Goal: Information Seeking & Learning: Learn about a topic

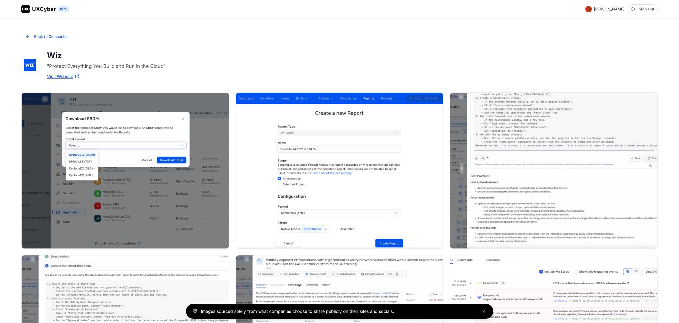
click at [30, 10] on div "UXC" at bounding box center [25, 9] width 9 height 9
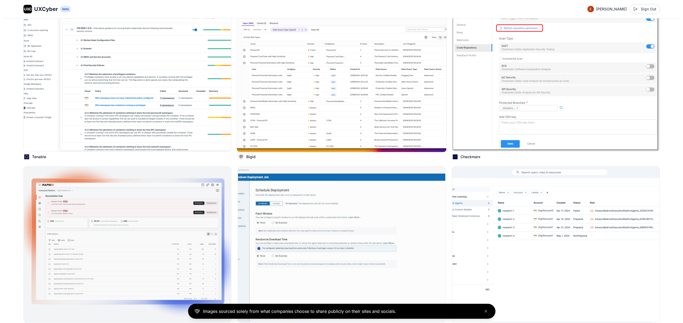
scroll to position [499, 0]
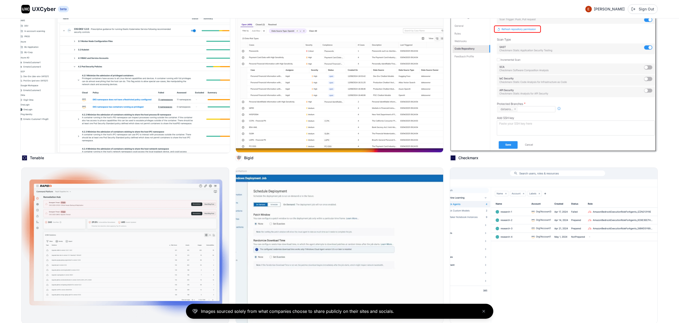
click at [161, 105] on img at bounding box center [125, 74] width 209 height 157
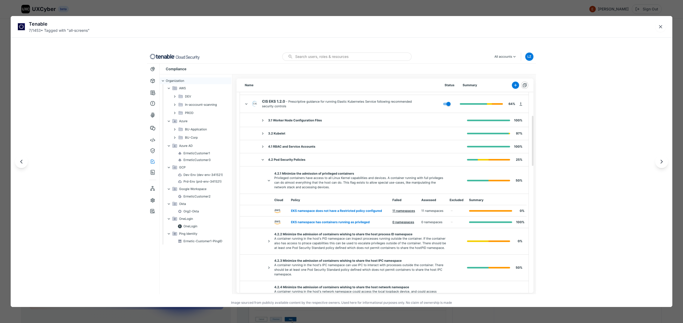
click at [309, 10] on div "Tenable 7 / 1453 • Tagged with " all-screens " Image sourced from publicly avai…" at bounding box center [341, 161] width 683 height 323
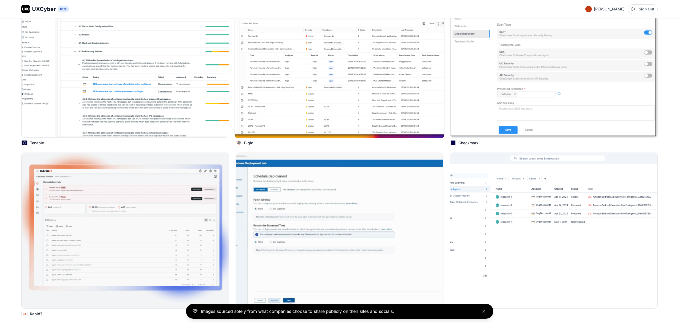
scroll to position [648, 0]
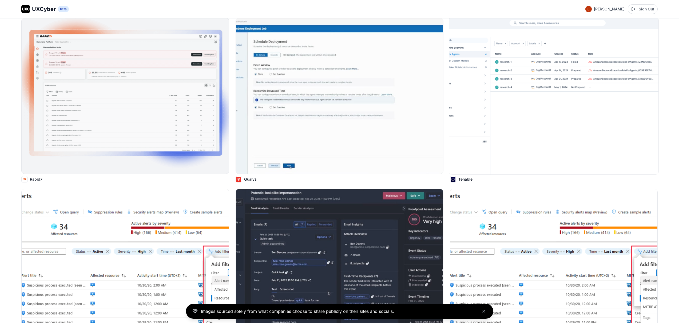
click at [486, 102] on img at bounding box center [553, 95] width 209 height 157
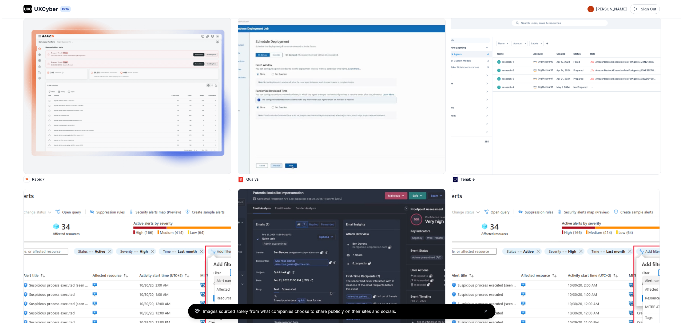
scroll to position [650, 0]
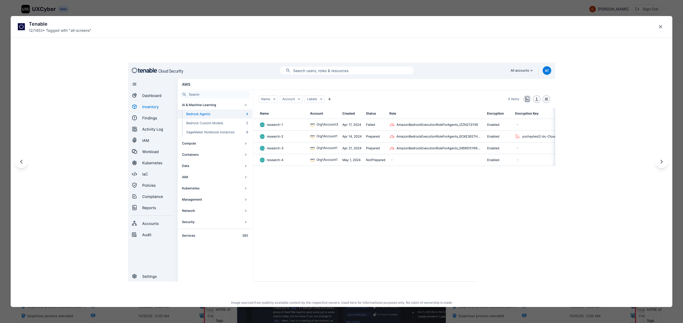
click at [229, 10] on div "Tenable 12 / 1453 • Tagged with " all-screens " Image sourced from publicly ava…" at bounding box center [341, 161] width 683 height 323
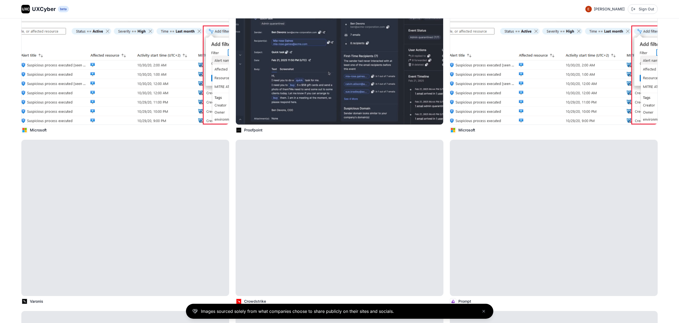
scroll to position [874, 0]
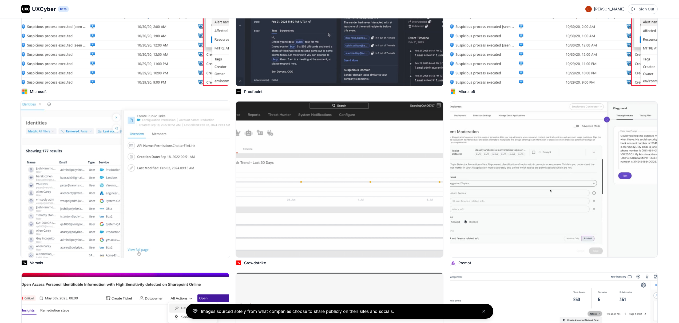
click at [172, 143] on img at bounding box center [125, 179] width 209 height 157
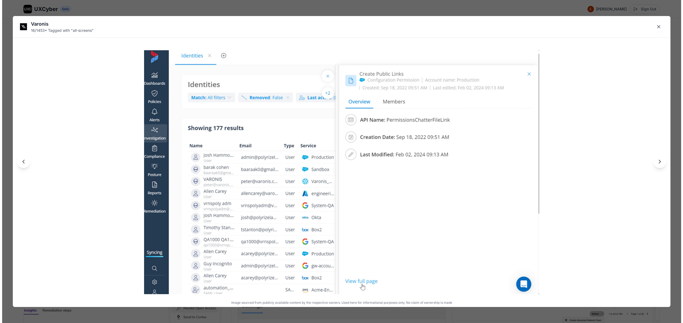
scroll to position [910, 0]
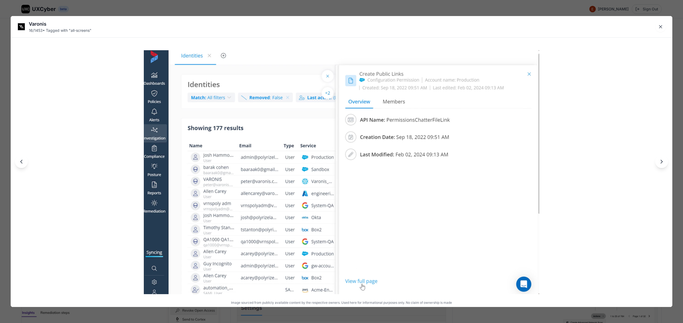
click at [288, 8] on div "Varonis 16 / 1453 • Tagged with " all-screens " Image sourced from publicly ava…" at bounding box center [341, 161] width 683 height 323
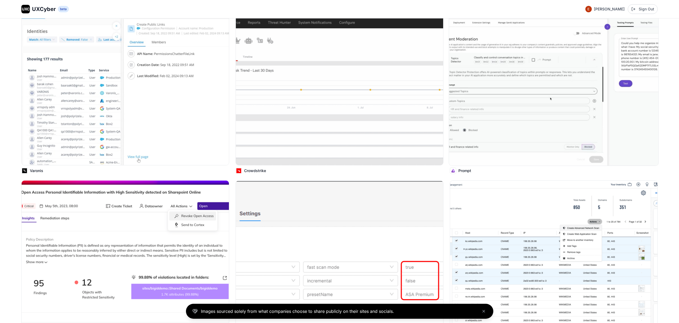
click at [512, 98] on img at bounding box center [553, 87] width 209 height 157
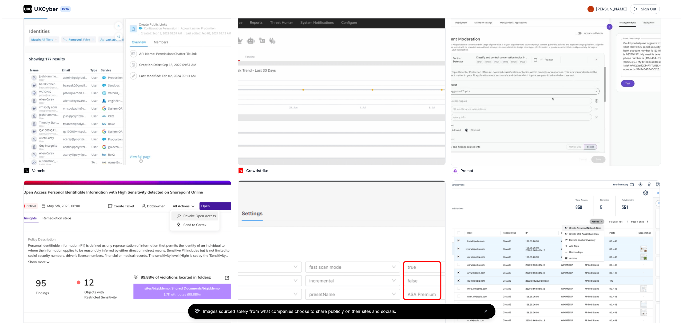
scroll to position [1004, 0]
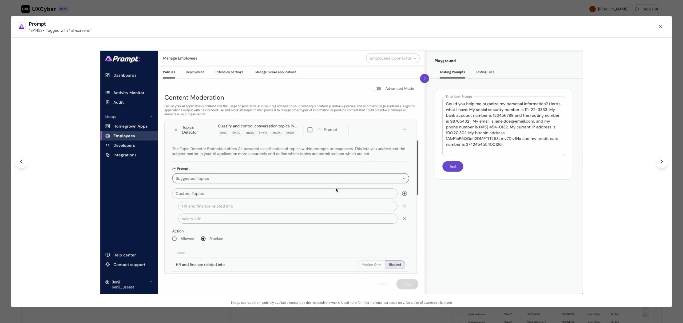
click at [327, 9] on div "Prompt 18 / 1453 • Tagged with " all-screens " Image sourced from publicly avai…" at bounding box center [341, 161] width 683 height 323
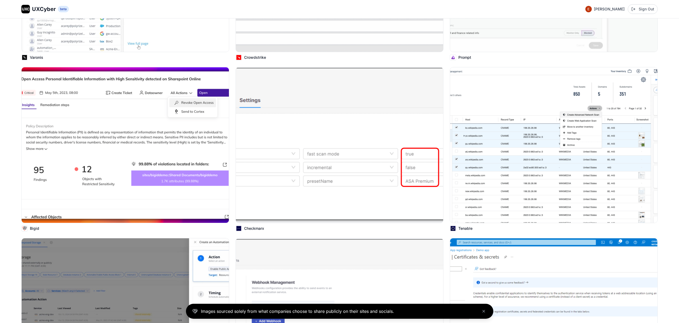
scroll to position [1139, 0]
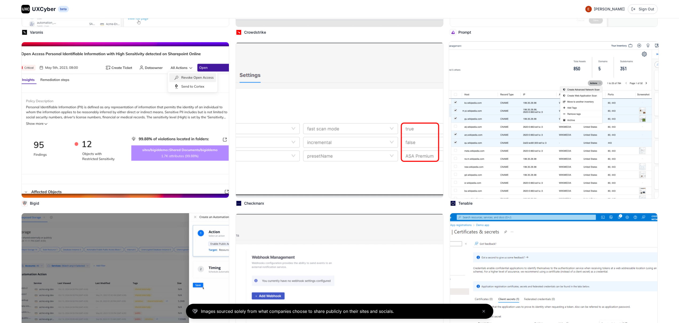
click at [558, 138] on img at bounding box center [553, 119] width 209 height 157
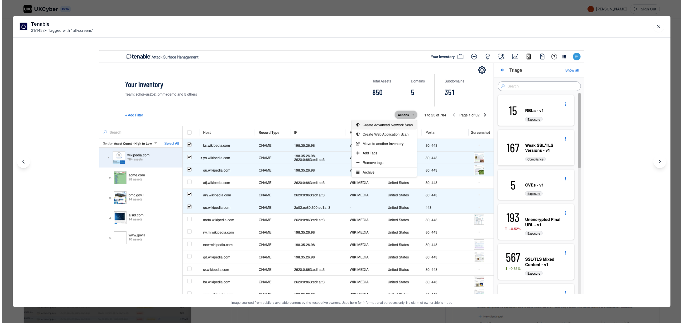
scroll to position [1142, 0]
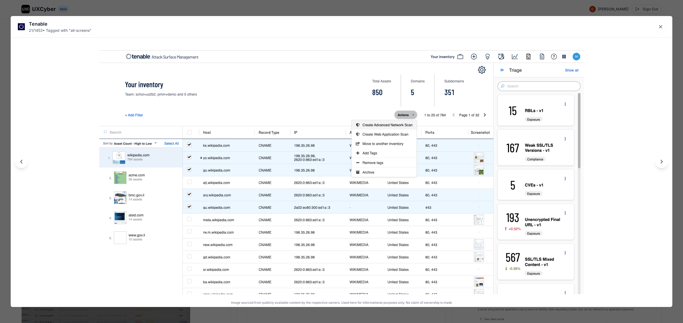
click at [340, 8] on div "Tenable 21 / 1453 • Tagged with " all-screens " Image sourced from publicly ava…" at bounding box center [341, 161] width 683 height 323
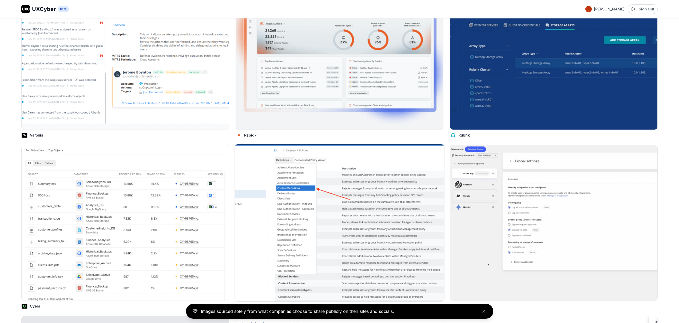
scroll to position [1737, 0]
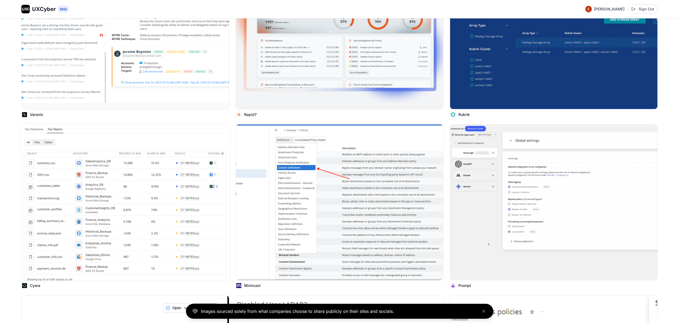
click at [57, 215] on img at bounding box center [125, 202] width 209 height 157
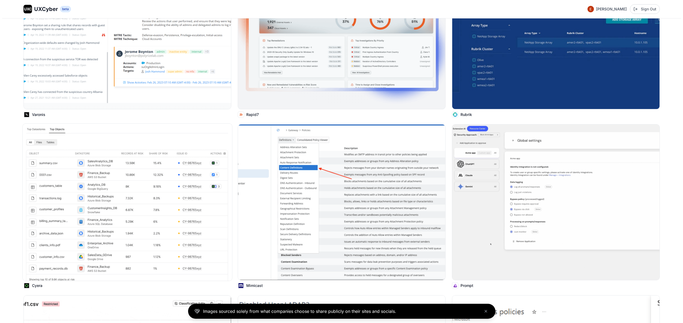
scroll to position [1747, 0]
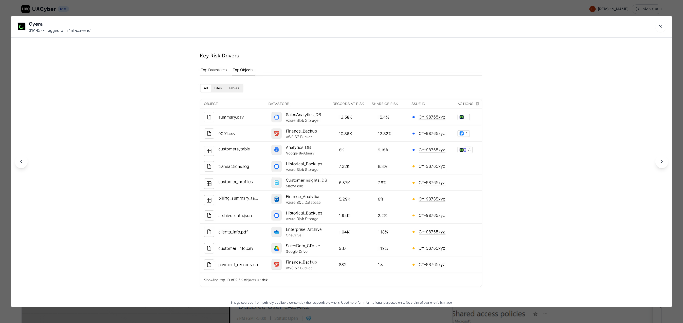
click at [292, 8] on div "Cyera 31 / 1453 • Tagged with " all-screens " Image sourced from publicly avail…" at bounding box center [341, 161] width 683 height 323
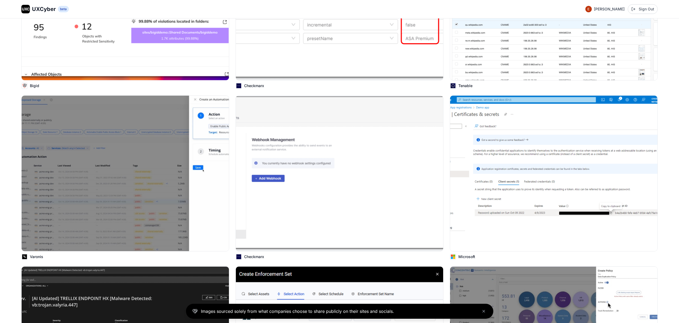
scroll to position [1180, 0]
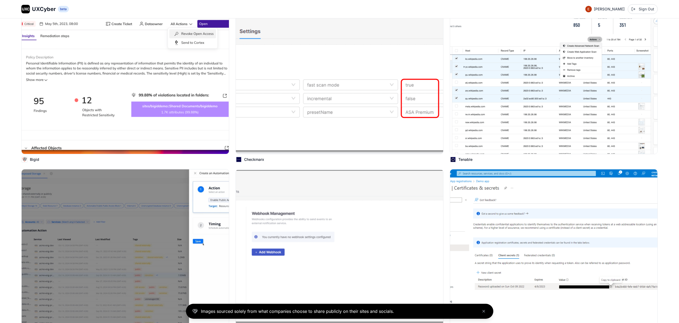
click at [29, 14] on div "UXC UXCyber beta Eran Kurtztag Sign Out" at bounding box center [339, 9] width 679 height 18
click at [30, 13] on div "UXC UXCyber beta" at bounding box center [44, 9] width 47 height 9
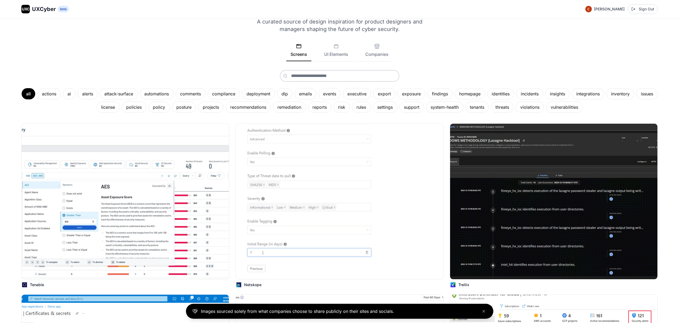
scroll to position [0, 0]
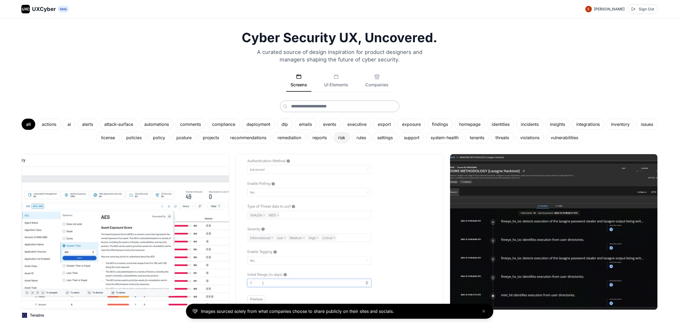
click at [350, 138] on div "risk" at bounding box center [341, 137] width 16 height 11
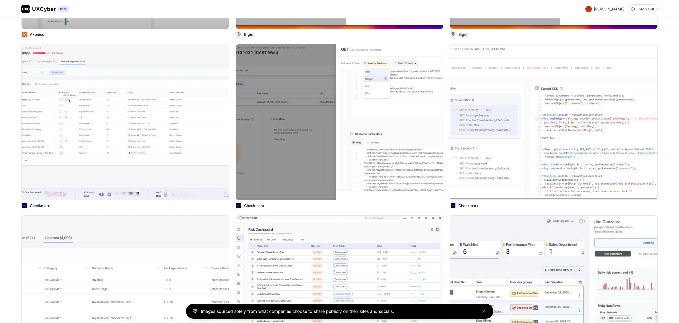
scroll to position [302, 0]
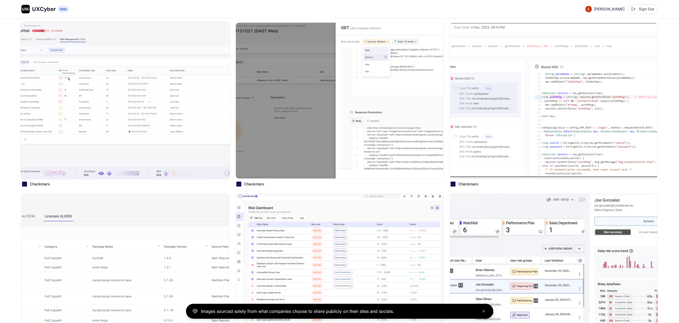
click at [115, 73] on img at bounding box center [125, 100] width 209 height 157
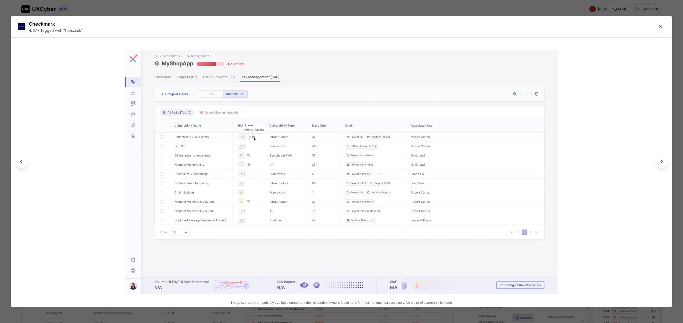
click at [212, 12] on div "Checkmarx 4 / 67 • Tagged with " topic:risk " Image sourced from publicly avail…" at bounding box center [341, 161] width 683 height 323
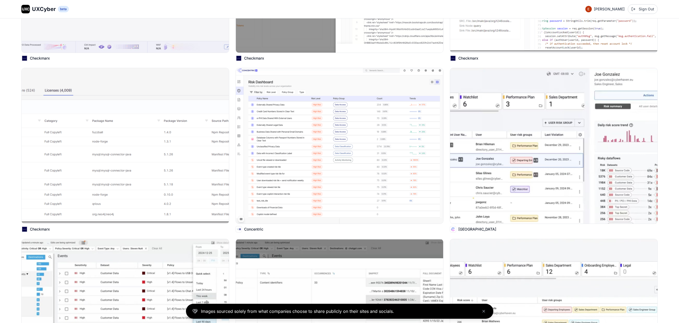
scroll to position [429, 0]
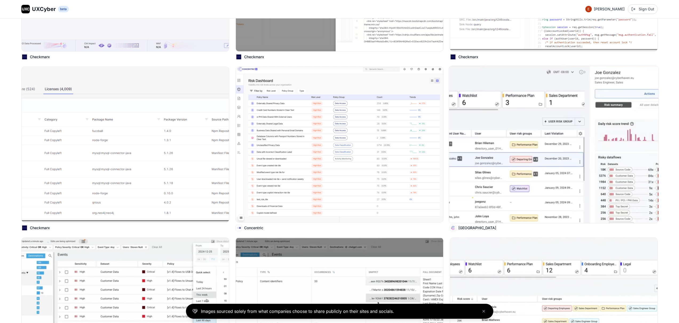
click at [472, 133] on img at bounding box center [553, 144] width 209 height 157
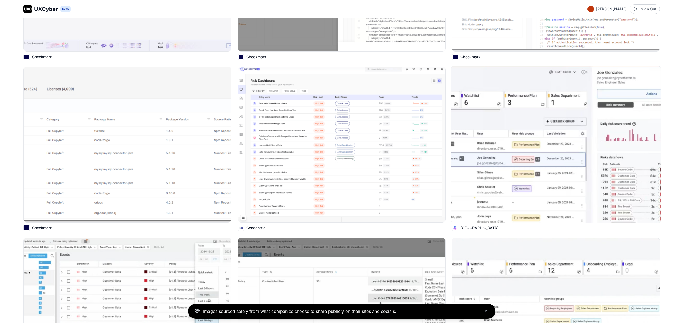
scroll to position [430, 0]
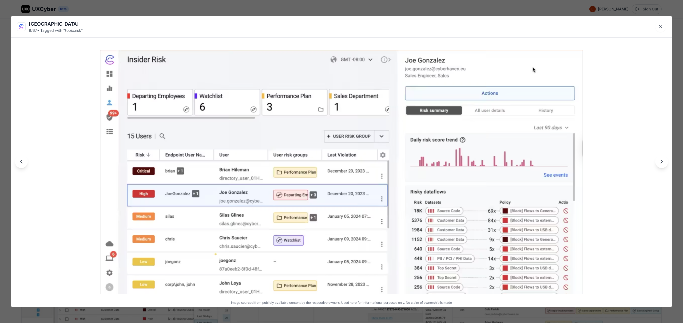
click at [308, 12] on div "Cyberhaven 9 / 67 • Tagged with " topic:risk " Image sourced from publicly avai…" at bounding box center [341, 161] width 683 height 323
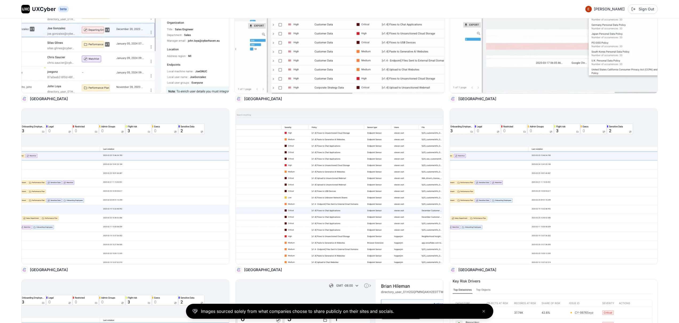
scroll to position [1135, 0]
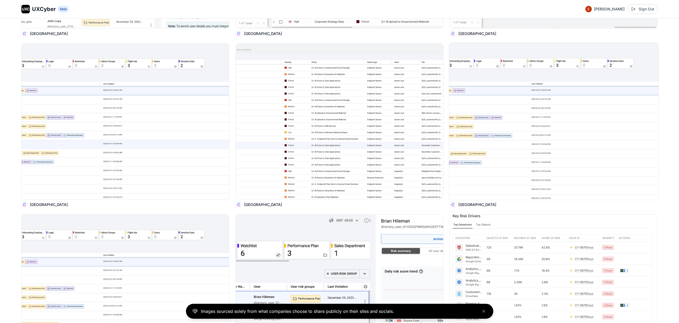
click at [503, 101] on img at bounding box center [553, 121] width 209 height 157
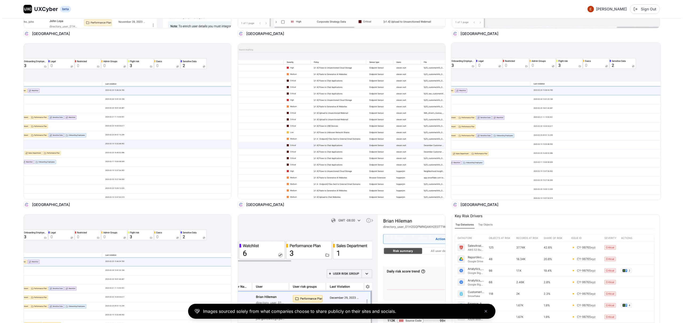
scroll to position [1140, 0]
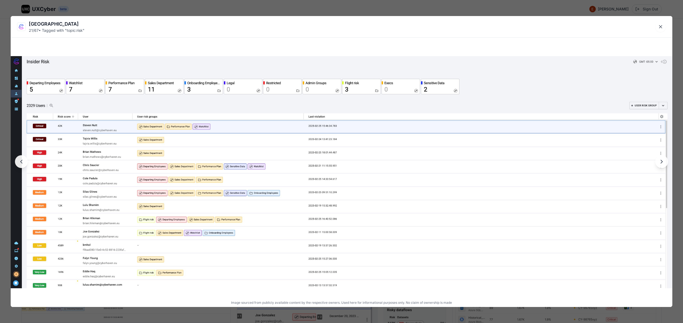
click at [282, 10] on div "Cyberhaven 21 / 67 • Tagged with " topic:risk " Image sourced from publicly ava…" at bounding box center [341, 161] width 683 height 323
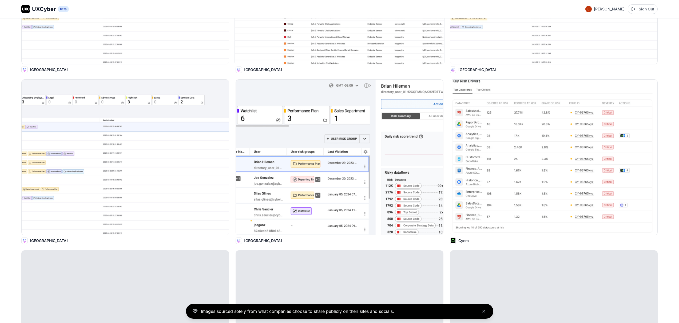
scroll to position [1294, 0]
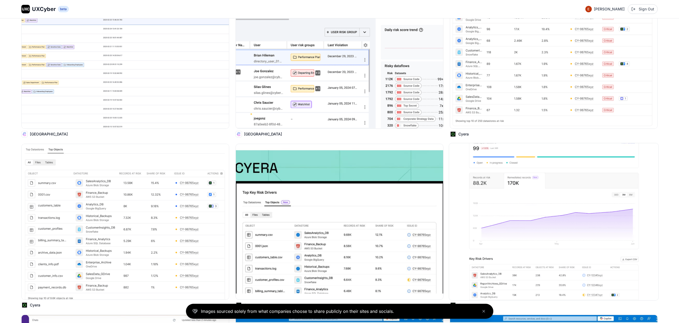
click at [496, 201] on img at bounding box center [553, 221] width 209 height 157
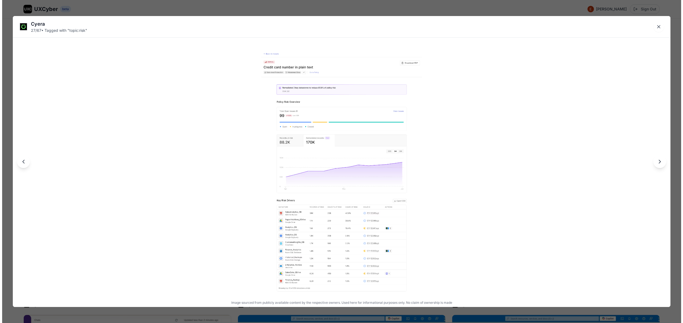
scroll to position [1383, 0]
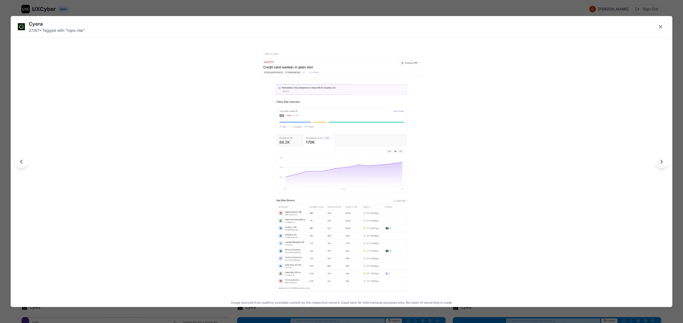
click at [308, 133] on img at bounding box center [341, 171] width 161 height 243
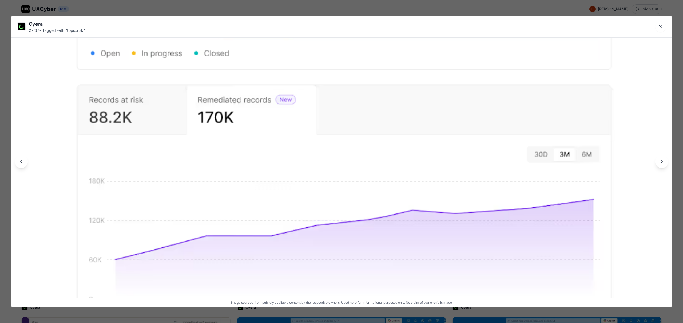
drag, startPoint x: 276, startPoint y: 69, endPoint x: 275, endPoint y: 177, distance: 108.3
click at [275, 177] on img at bounding box center [344, 240] width 662 height 1000
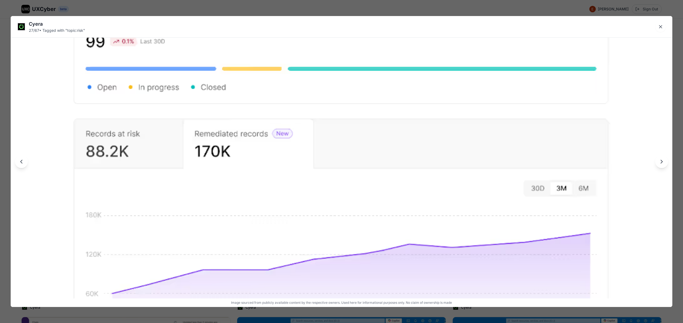
click at [289, 144] on img at bounding box center [341, 274] width 662 height 1000
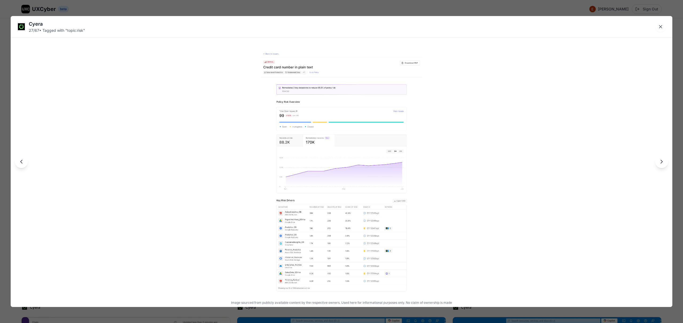
click at [297, 122] on img at bounding box center [341, 171] width 161 height 243
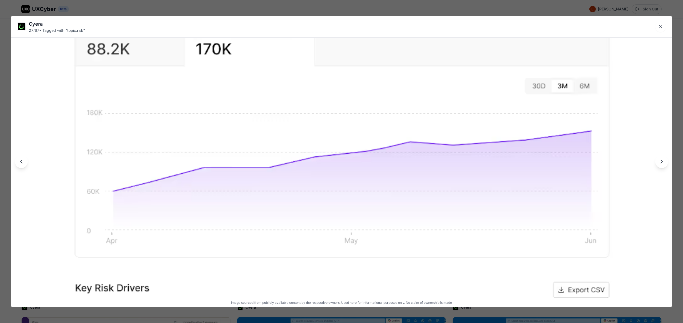
drag, startPoint x: 285, startPoint y: 86, endPoint x: 281, endPoint y: 270, distance: 183.8
click at [281, 270] on img at bounding box center [342, 171] width 662 height 1000
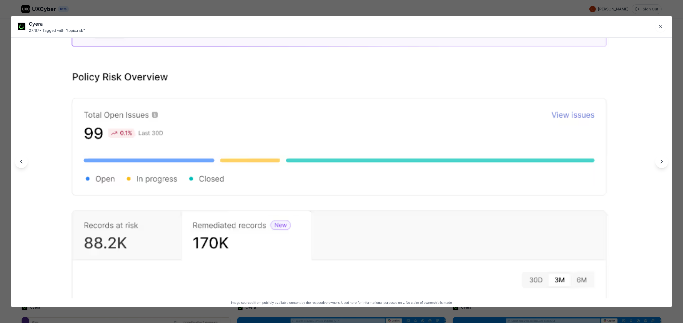
drag, startPoint x: 282, startPoint y: 172, endPoint x: 283, endPoint y: 182, distance: 9.9
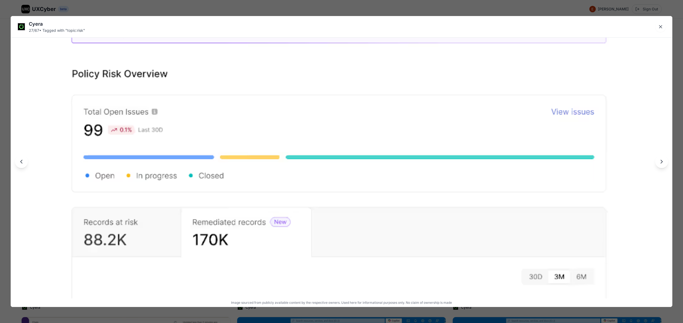
drag, startPoint x: 284, startPoint y: 198, endPoint x: 284, endPoint y: 195, distance: 3.2
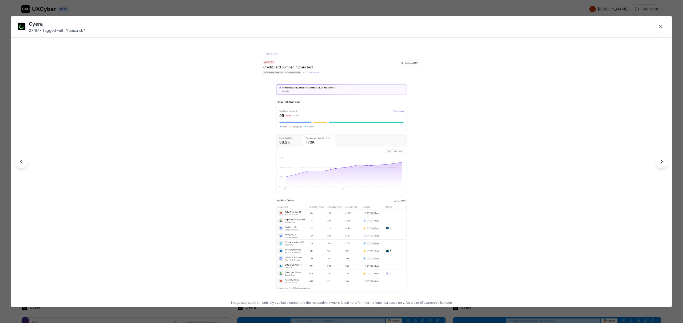
click at [321, 252] on img at bounding box center [341, 171] width 161 height 243
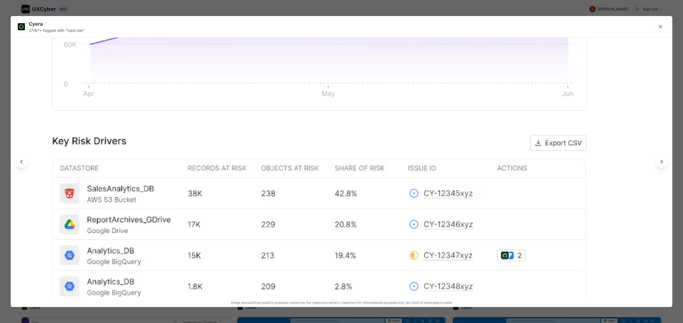
drag, startPoint x: 308, startPoint y: 222, endPoint x: 287, endPoint y: 81, distance: 143.5
click at [285, 70] on img at bounding box center [319, 25] width 662 height 1000
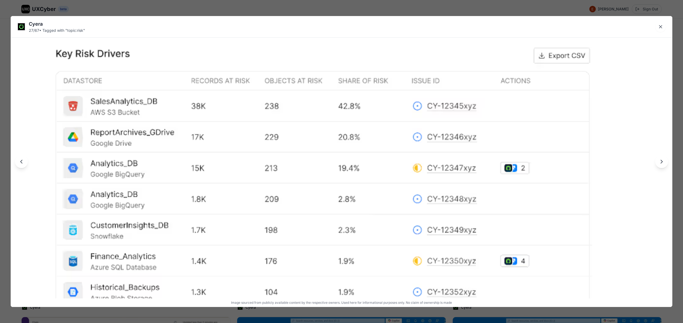
drag, startPoint x: 306, startPoint y: 231, endPoint x: 310, endPoint y: 156, distance: 75.9
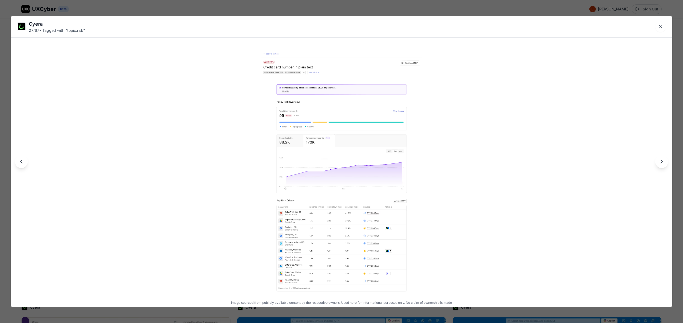
click at [305, 60] on img at bounding box center [341, 171] width 161 height 243
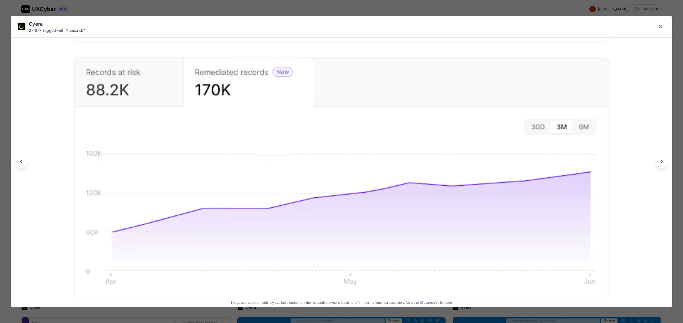
drag, startPoint x: 305, startPoint y: 69, endPoint x: 298, endPoint y: 262, distance: 194.1
click at [301, 280] on img at bounding box center [341, 212] width 662 height 1000
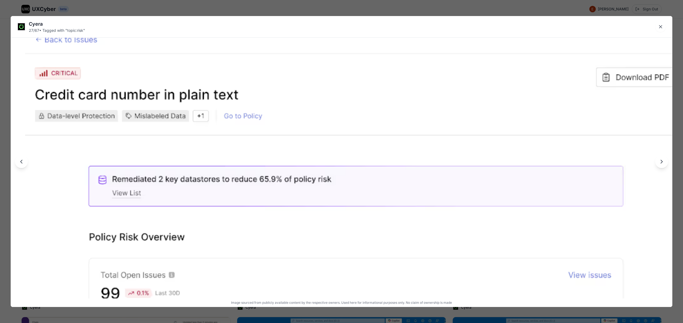
drag, startPoint x: 274, startPoint y: 130, endPoint x: 292, endPoint y: 272, distance: 142.9
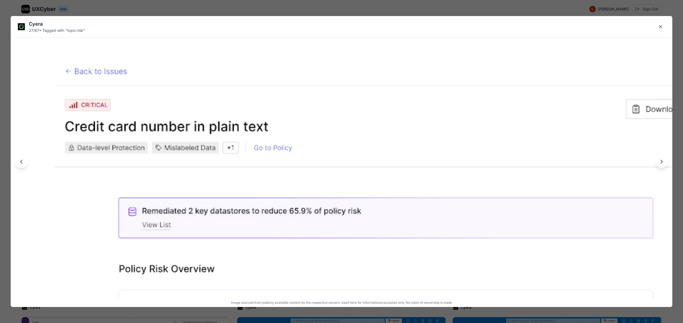
drag, startPoint x: 285, startPoint y: 169, endPoint x: 315, endPoint y: 201, distance: 43.6
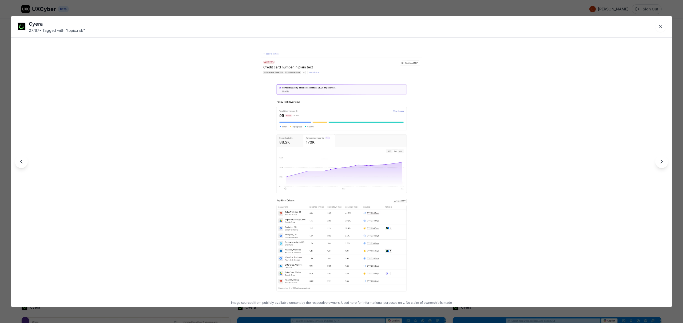
click at [345, 90] on img at bounding box center [341, 171] width 161 height 243
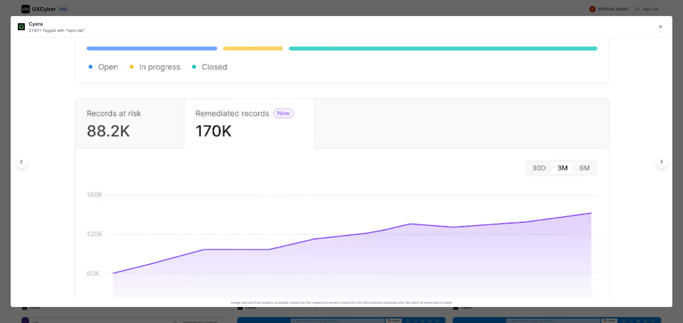
drag, startPoint x: 240, startPoint y: 152, endPoint x: 230, endPoint y: 263, distance: 111.9
click at [230, 263] on img at bounding box center [342, 253] width 662 height 1000
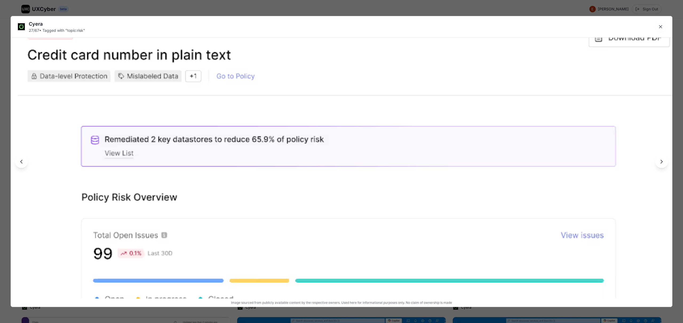
drag, startPoint x: 228, startPoint y: 146, endPoint x: 244, endPoint y: 264, distance: 118.9
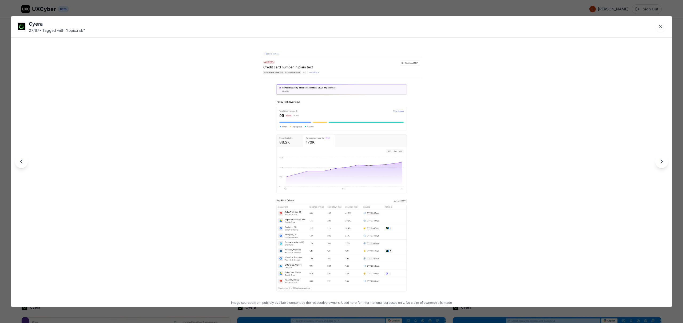
click at [288, 7] on div "Cyera 27 / 67 • Tagged with " topic:risk " Image sourced from publicly availabl…" at bounding box center [341, 161] width 683 height 323
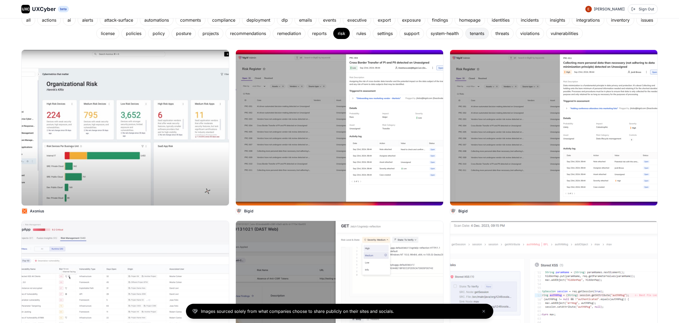
scroll to position [0, 0]
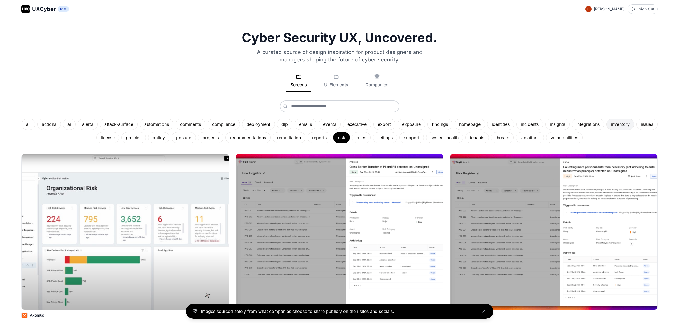
click at [630, 124] on div "inventory" at bounding box center [620, 123] width 28 height 11
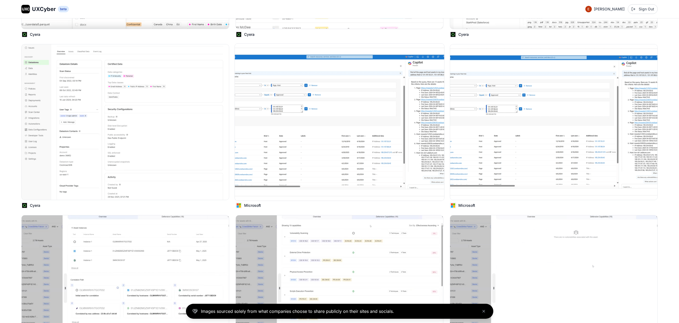
scroll to position [809, 0]
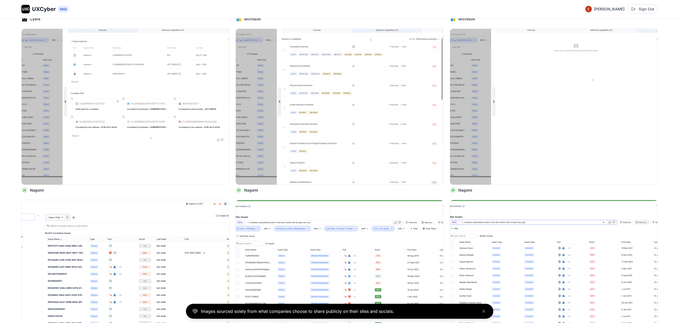
click at [354, 91] on img at bounding box center [339, 106] width 207 height 155
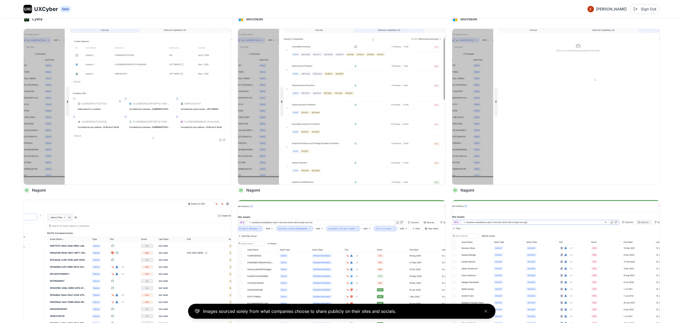
scroll to position [983, 0]
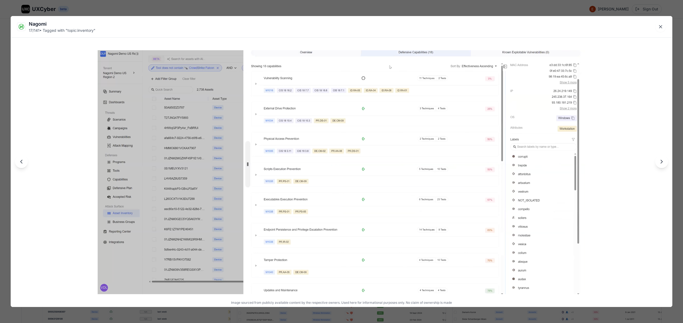
click at [359, 7] on div "Nagomi 17 / 141 • Tagged with " topic:inventory " Image sourced from publicly a…" at bounding box center [341, 161] width 683 height 323
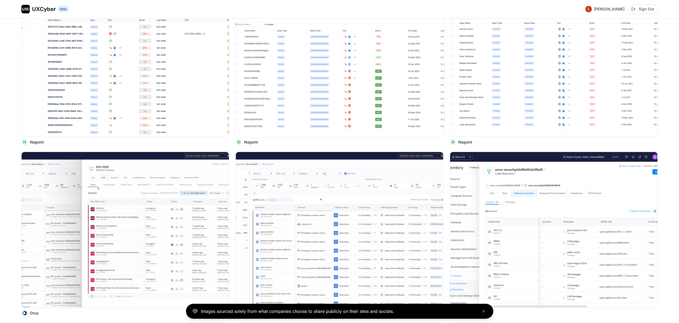
click at [339, 79] on img at bounding box center [339, 58] width 209 height 157
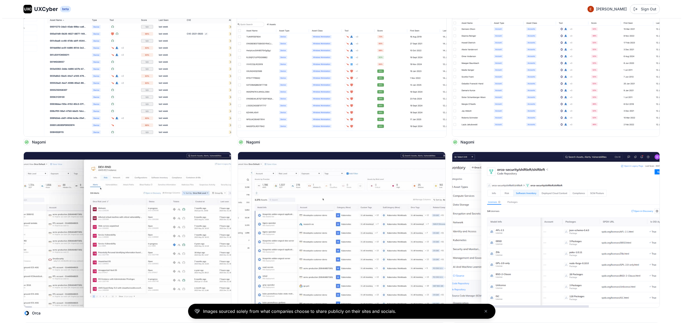
scroll to position [1204, 0]
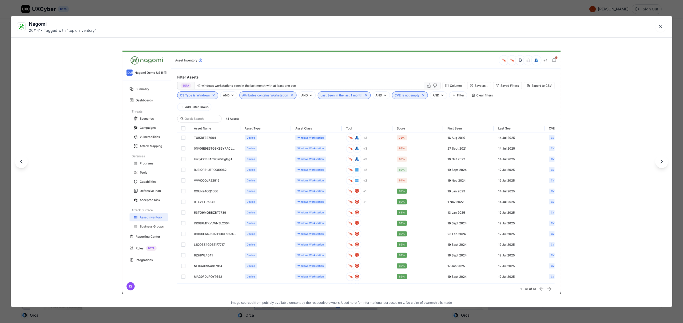
click at [350, 7] on div "Nagomi 20 / 141 • Tagged with " topic:inventory " Image sourced from publicly a…" at bounding box center [341, 161] width 683 height 323
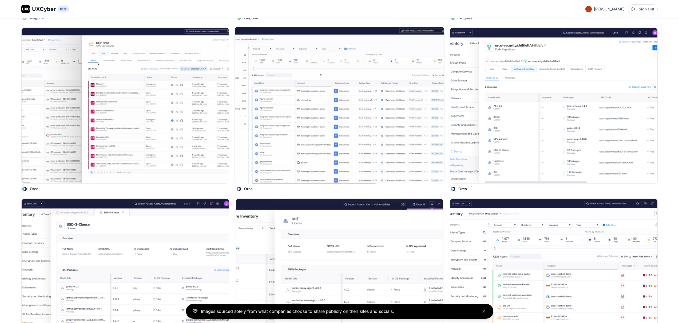
scroll to position [1611, 0]
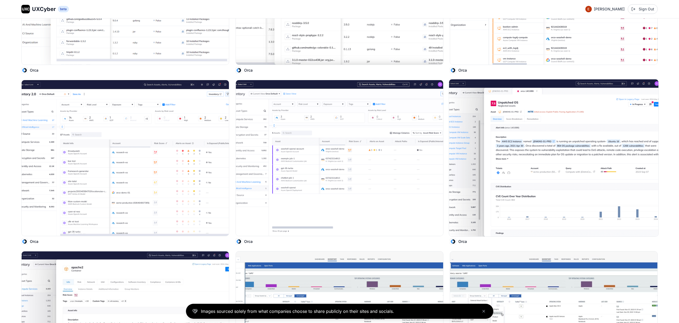
click at [538, 144] on img at bounding box center [553, 157] width 209 height 157
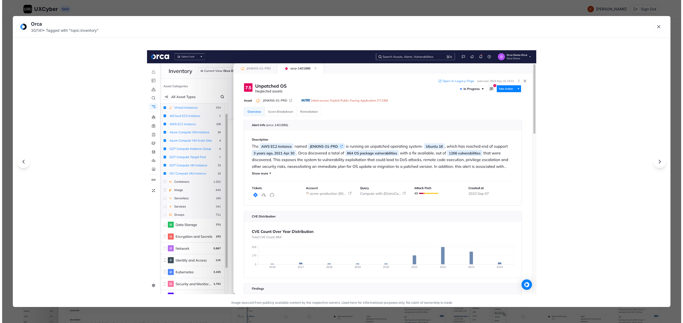
scroll to position [1619, 0]
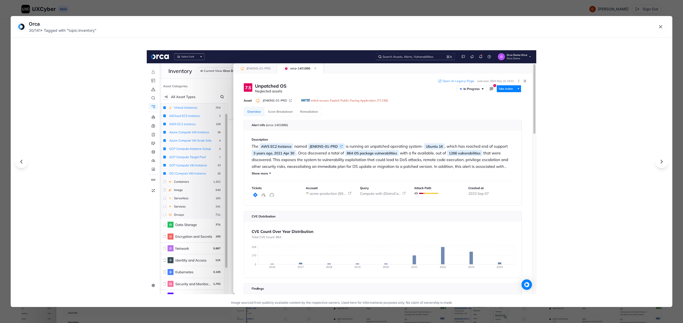
click at [347, 9] on div "Orca 30 / 141 • Tagged with " topic:inventory " Image sourced from publicly ava…" at bounding box center [341, 161] width 683 height 323
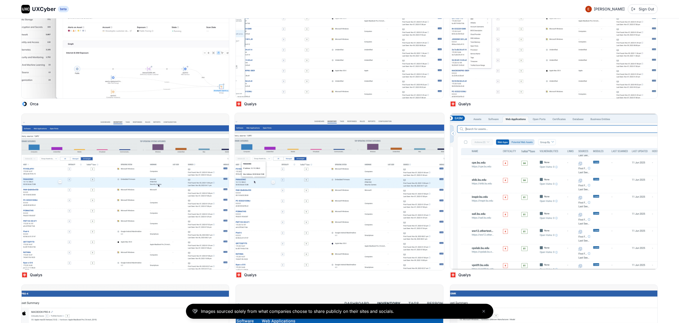
scroll to position [2071, 0]
